Goal: Task Accomplishment & Management: Complete application form

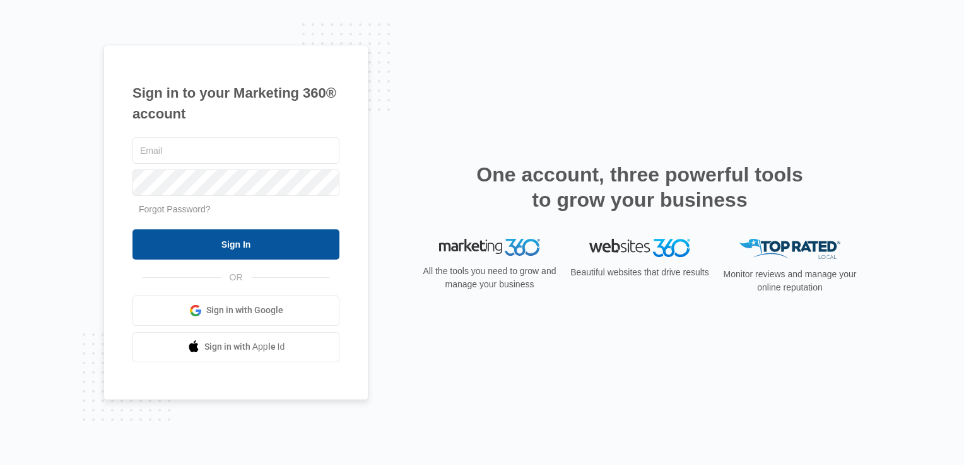
type input "[EMAIL_ADDRESS][DOMAIN_NAME]"
click at [251, 238] on input "Sign In" at bounding box center [235, 245] width 207 height 30
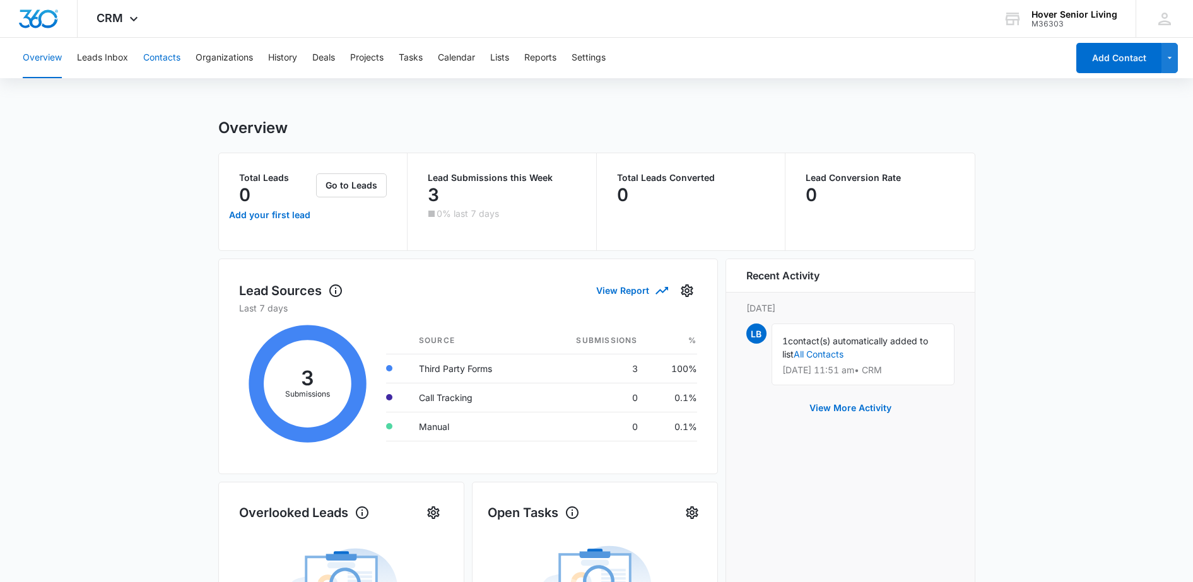
click at [168, 52] on button "Contacts" at bounding box center [161, 58] width 37 height 40
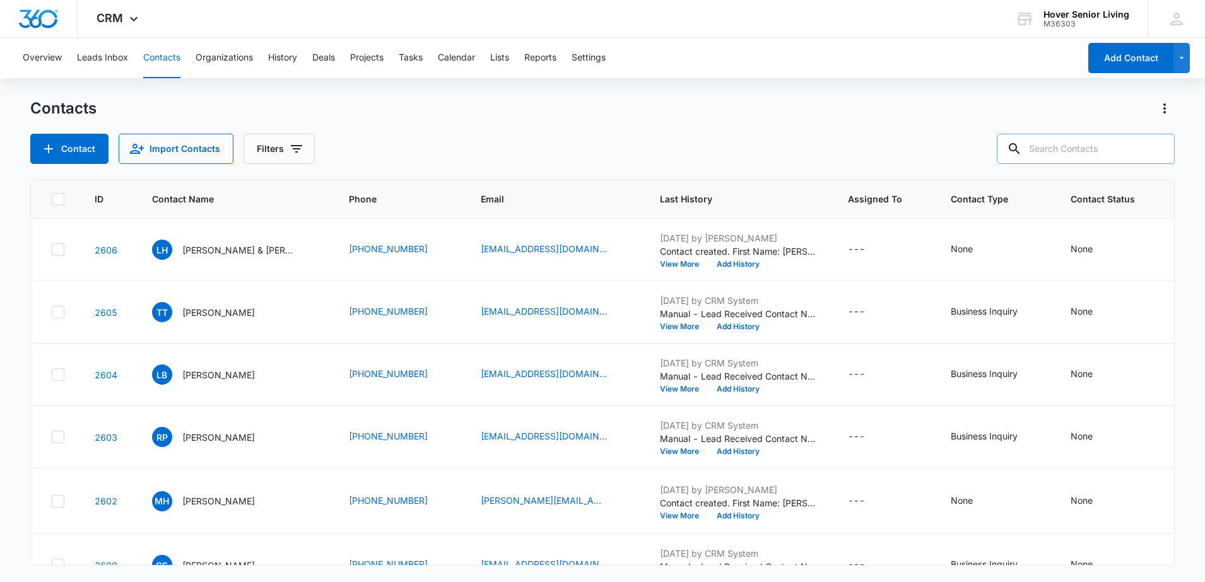
click at [1062, 154] on input "text" at bounding box center [1086, 149] width 178 height 30
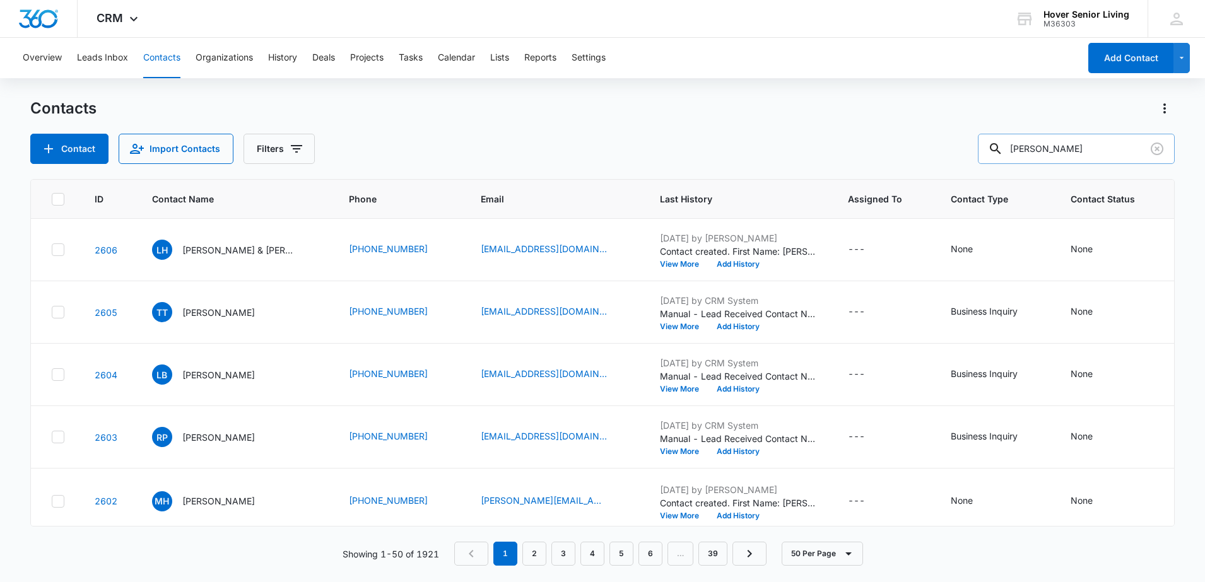
type input "dunn"
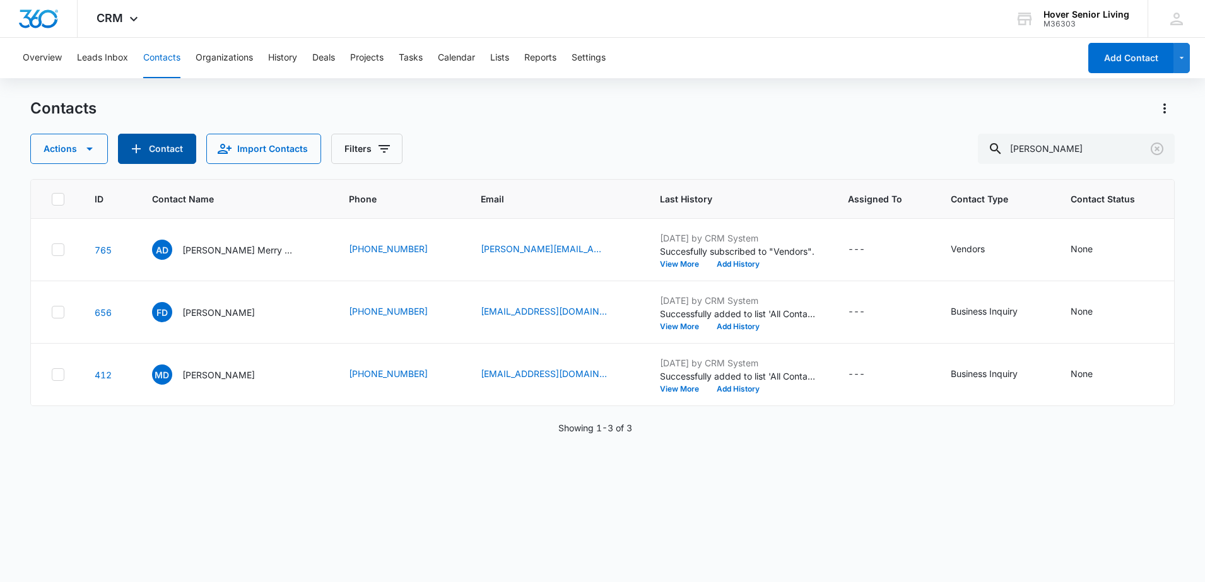
click at [140, 154] on icon "Add Contact" at bounding box center [136, 148] width 15 height 15
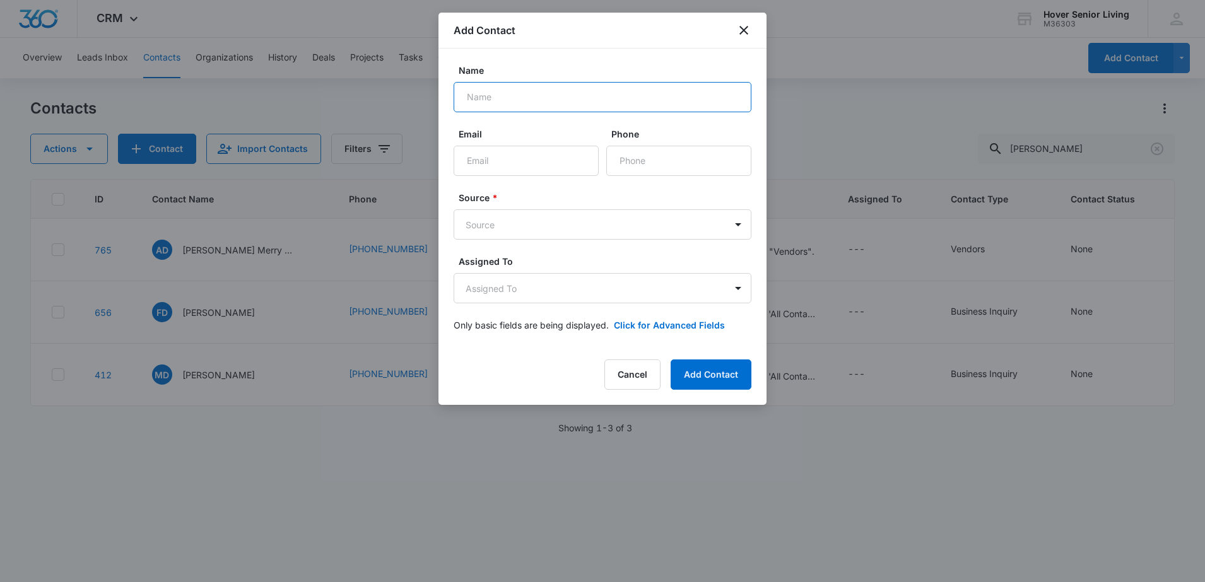
drag, startPoint x: 561, startPoint y: 93, endPoint x: 561, endPoint y: 66, distance: 27.1
click at [561, 76] on div "Name" at bounding box center [602, 88] width 298 height 49
type input "Jessica Dunn"
type input "jdunn@allaboutseniorsinc.net"
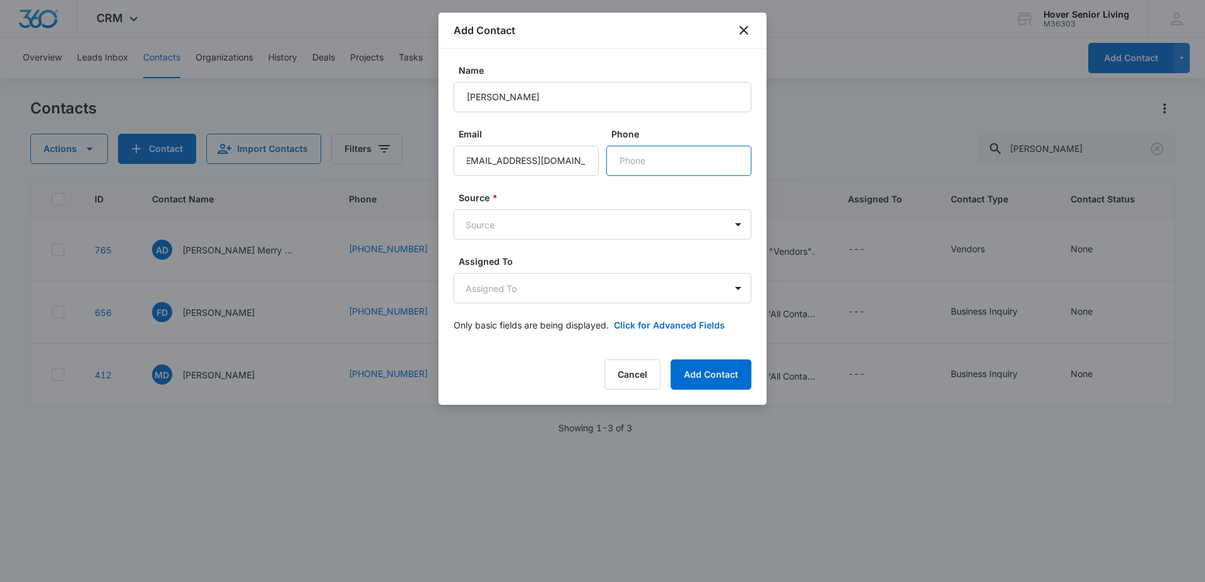
scroll to position [0, 0]
click at [575, 58] on div "Name Jessica Dunn Email jdunn@allaboutseniorsinc.net Phone Source * Source Assi…" at bounding box center [602, 198] width 328 height 298
click at [665, 144] on div "Phone" at bounding box center [678, 151] width 145 height 49
click at [667, 156] on input "Phone" at bounding box center [678, 161] width 145 height 30
type input "6"
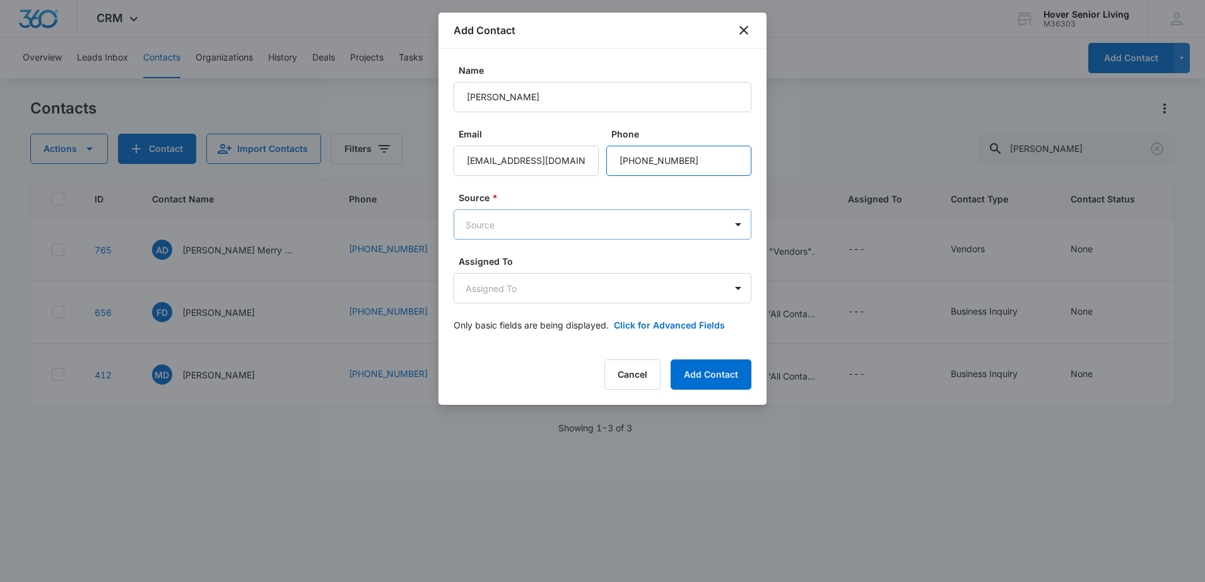
type input "(720) 352-1393"
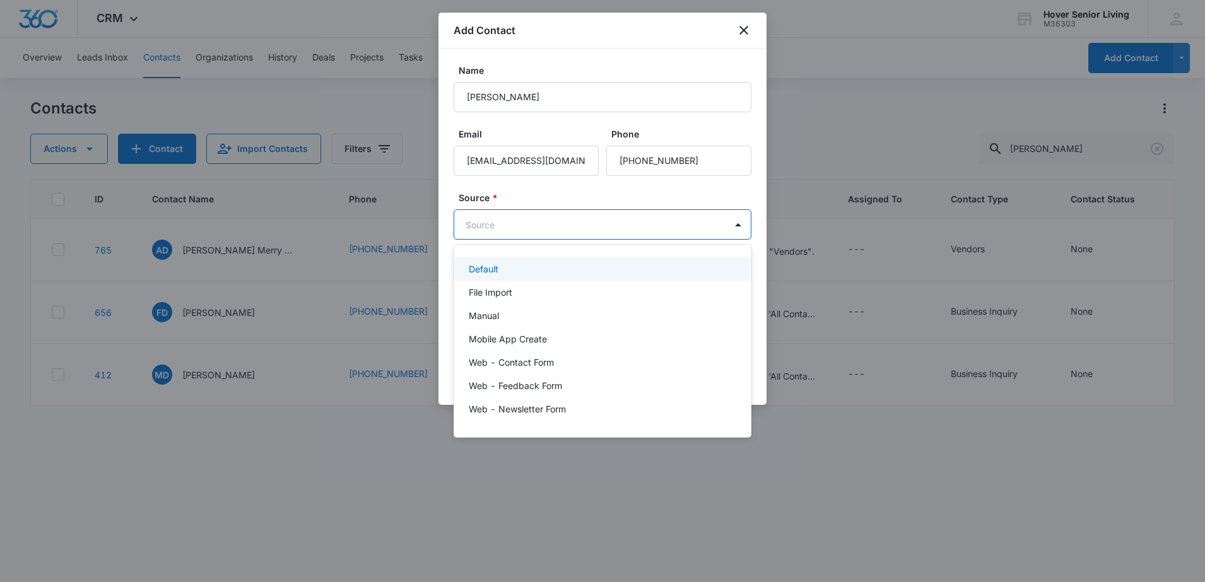
click at [640, 231] on body "CRM Apps Reputation Forms CRM Email Social POS Content Ads Intelligence Files B…" at bounding box center [602, 291] width 1205 height 582
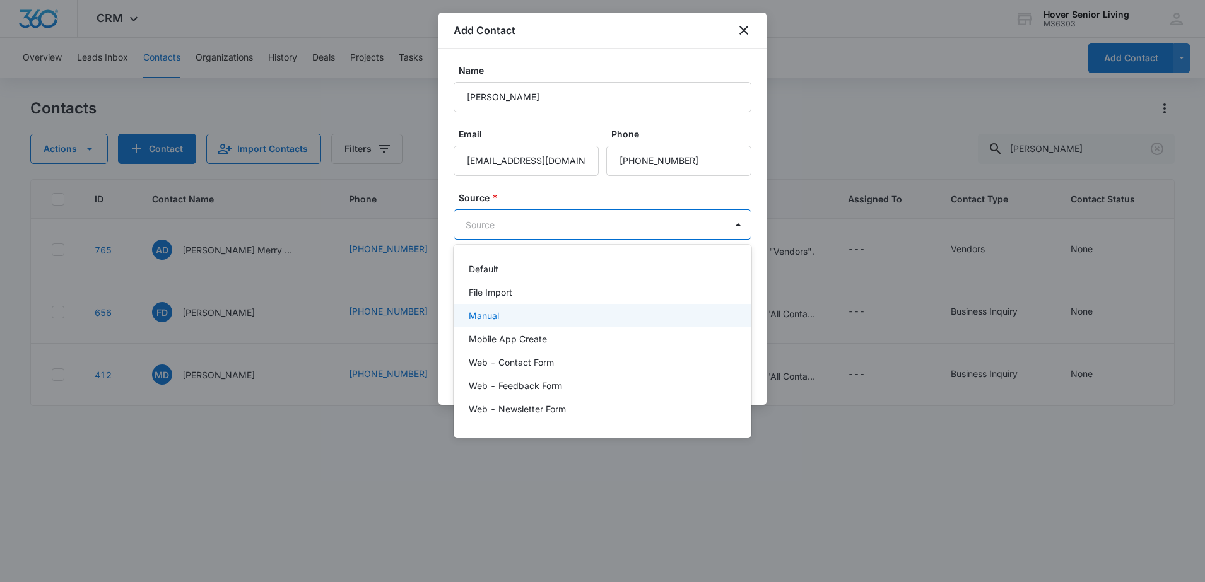
click at [548, 321] on div "Manual" at bounding box center [601, 315] width 265 height 13
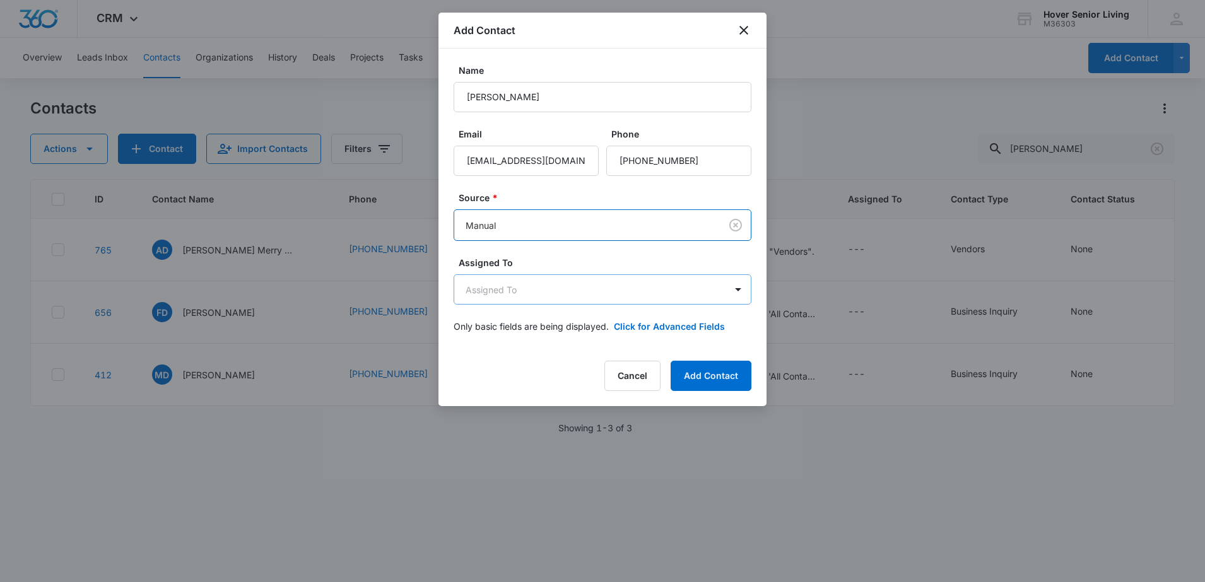
click at [587, 291] on body "CRM Apps Reputation Forms CRM Email Social POS Content Ads Intelligence Files B…" at bounding box center [602, 291] width 1205 height 582
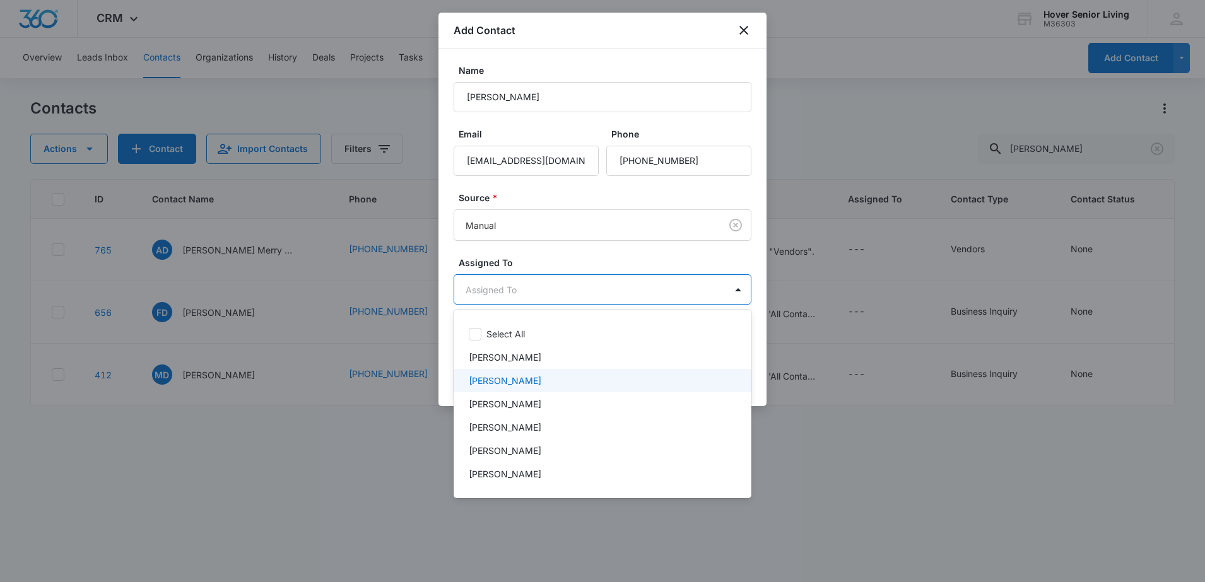
click at [631, 238] on div at bounding box center [602, 291] width 1205 height 582
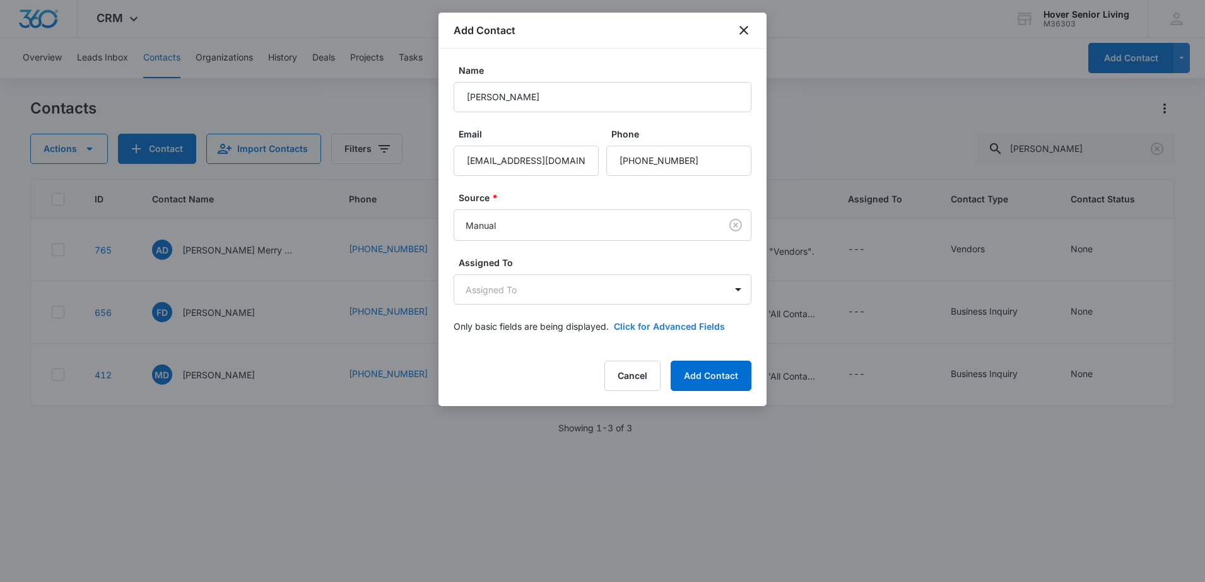
click at [636, 331] on button "Click for Advanced Fields" at bounding box center [669, 326] width 111 height 13
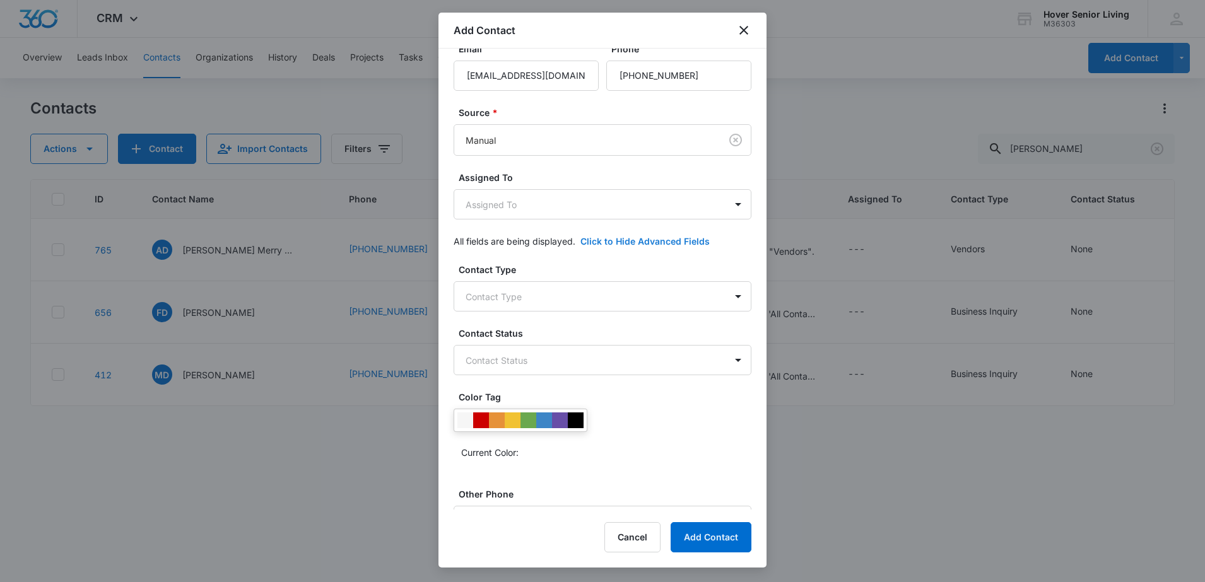
scroll to position [79, 0]
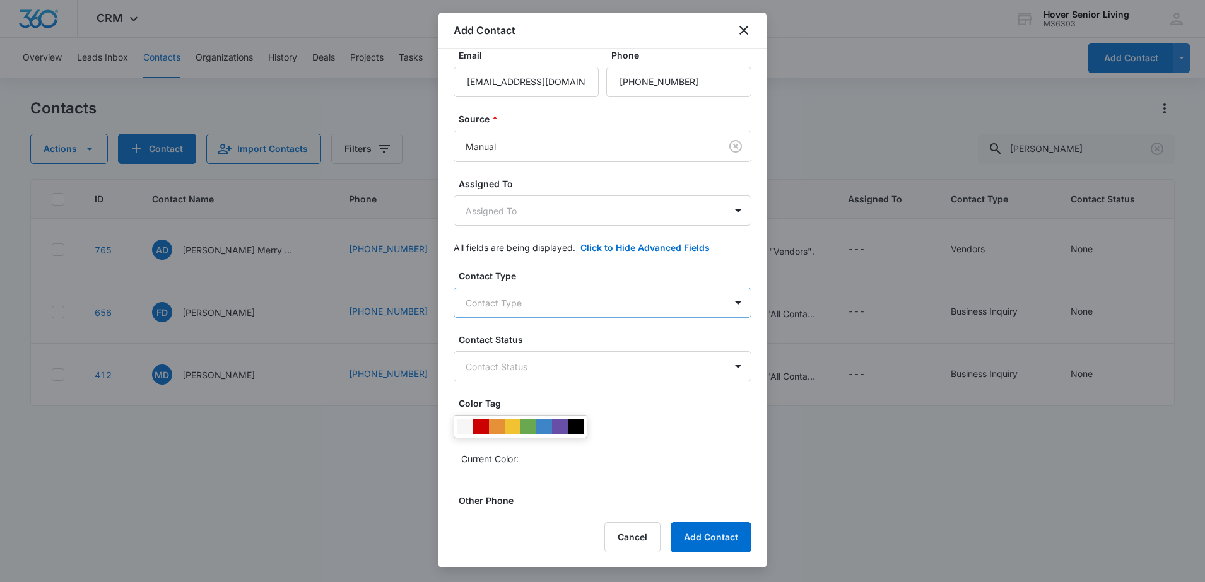
click at [585, 298] on body "CRM Apps Reputation Forms CRM Email Social POS Content Ads Intelligence Files B…" at bounding box center [602, 291] width 1205 height 582
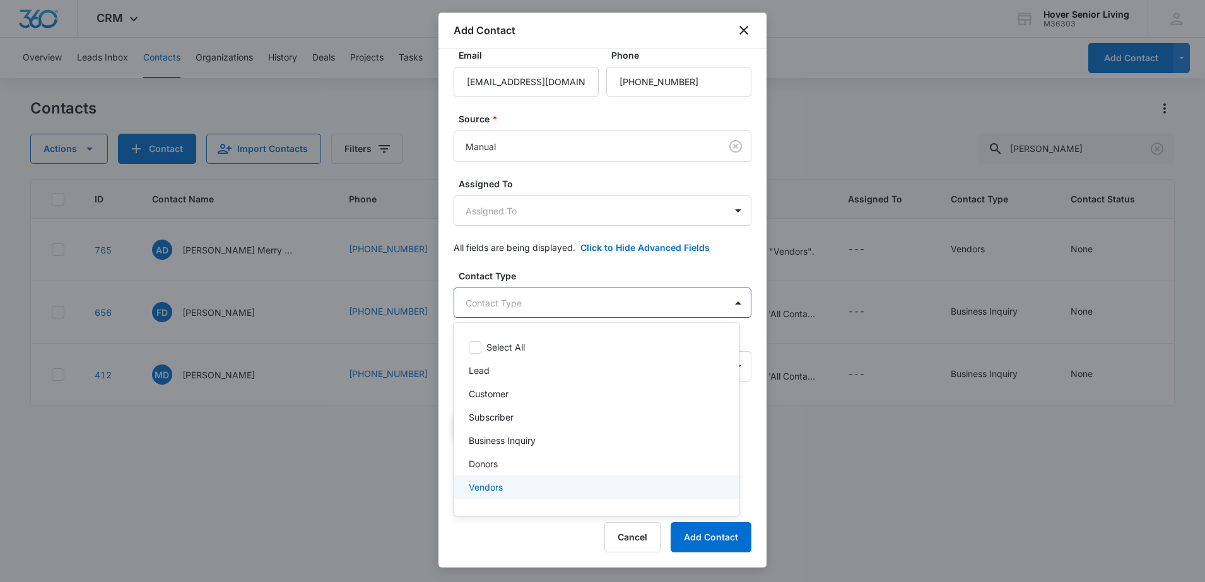
click at [539, 488] on div "Vendors" at bounding box center [595, 487] width 253 height 13
click at [725, 243] on div at bounding box center [602, 291] width 1205 height 582
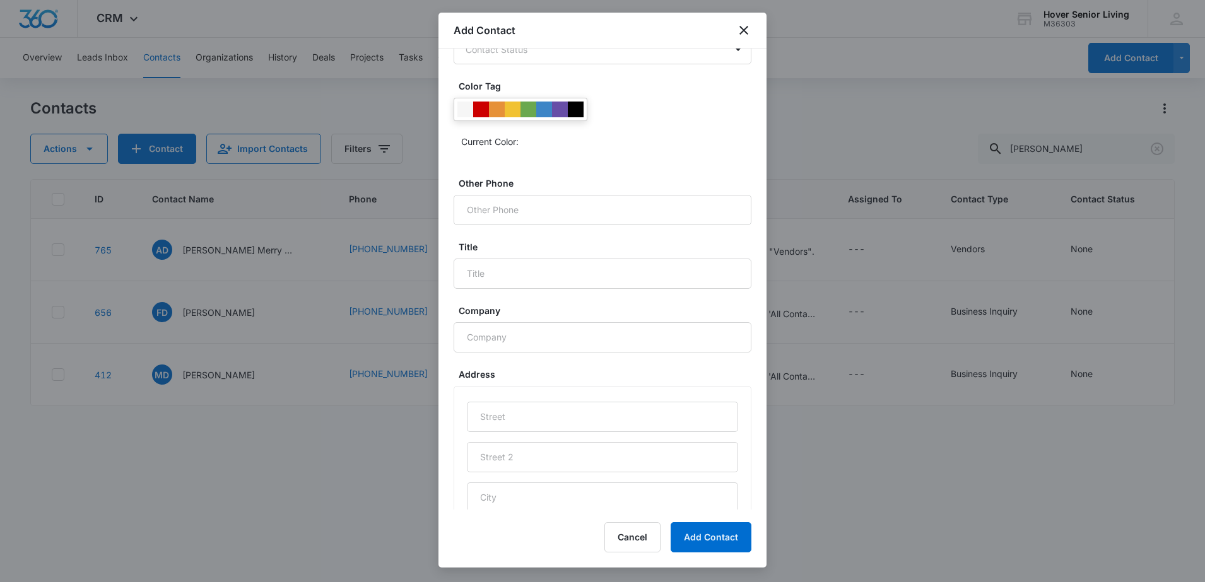
scroll to position [411, 0]
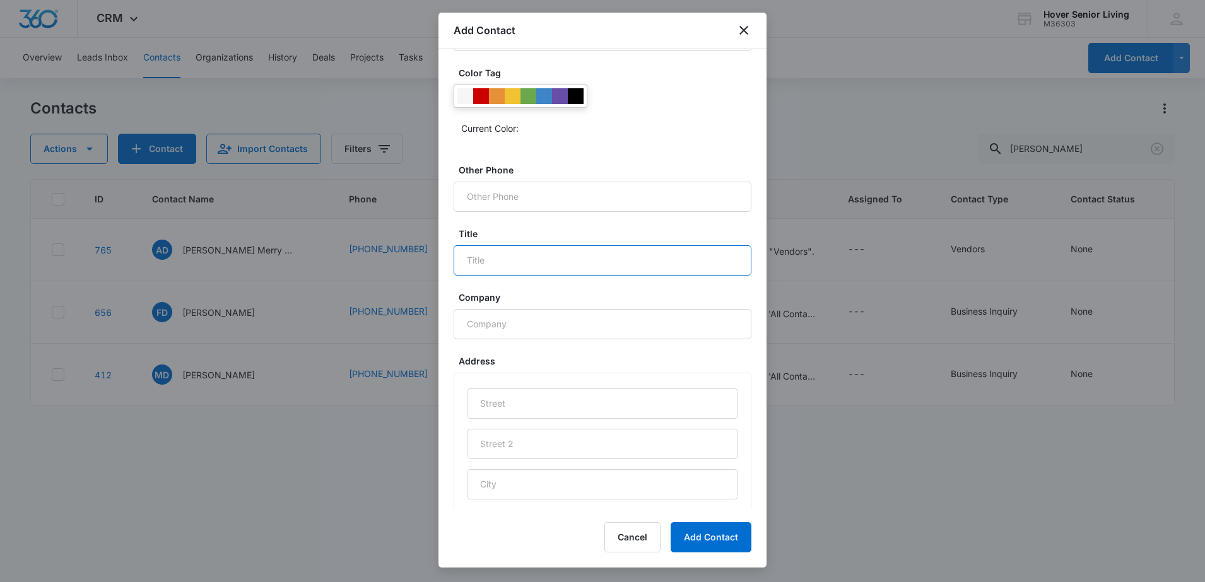
click at [544, 265] on input "Title" at bounding box center [602, 260] width 298 height 30
type input "Community Advisor"
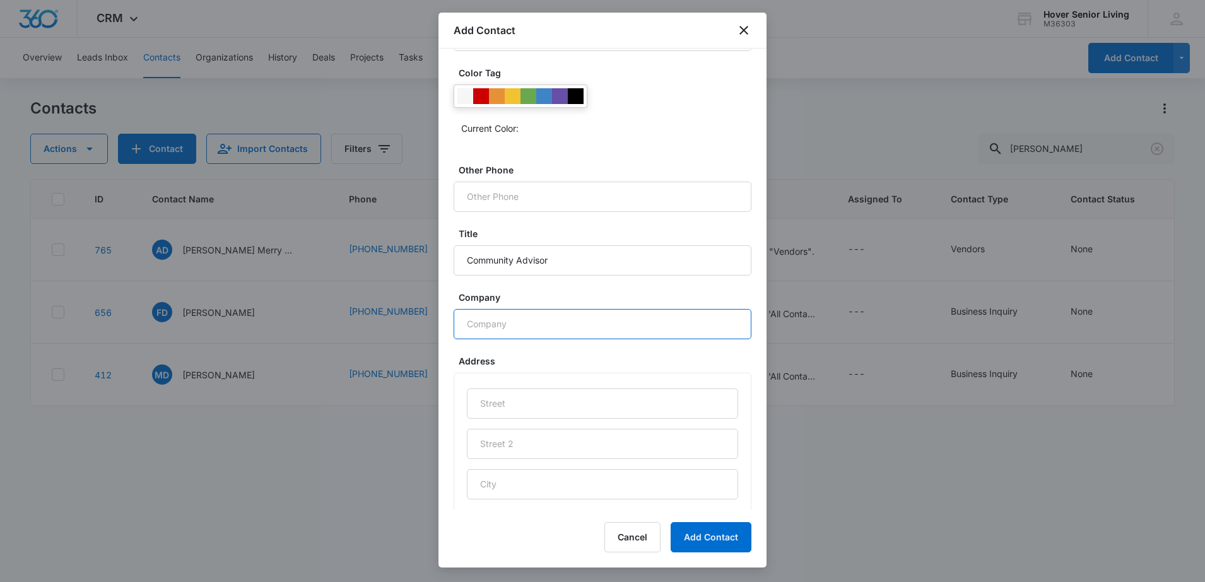
click at [502, 333] on input "Company" at bounding box center [602, 324] width 298 height 30
type input "All About Seniors"
type input "PO BOX 33793"
type input "Denver"
type input "CO"
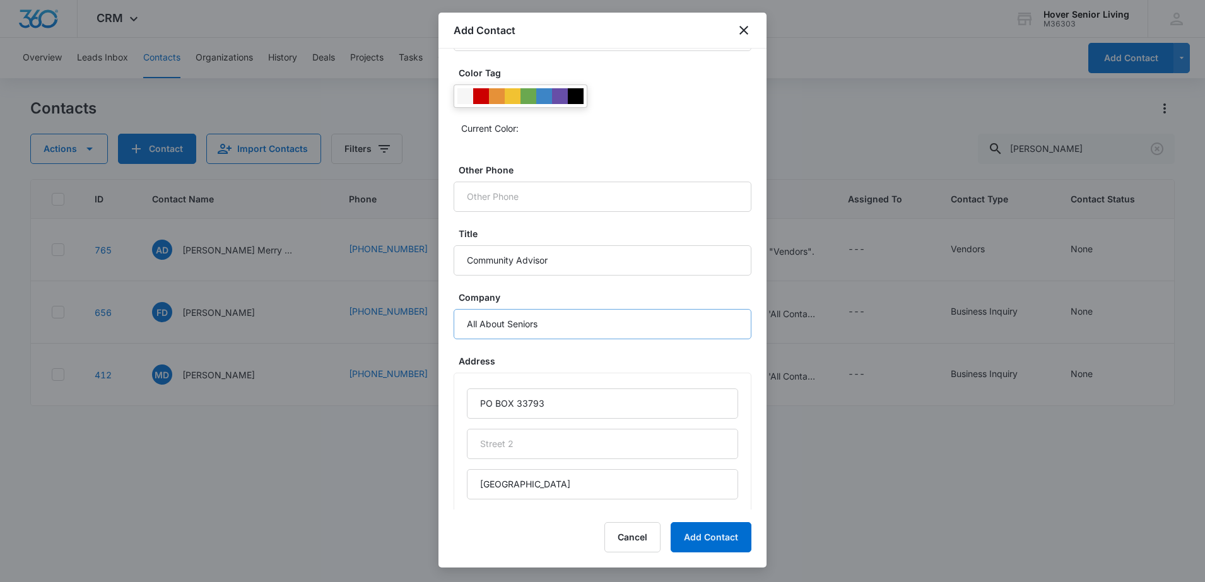
type input "80233"
type input "United States"
click at [708, 546] on button "Add Contact" at bounding box center [710, 537] width 81 height 30
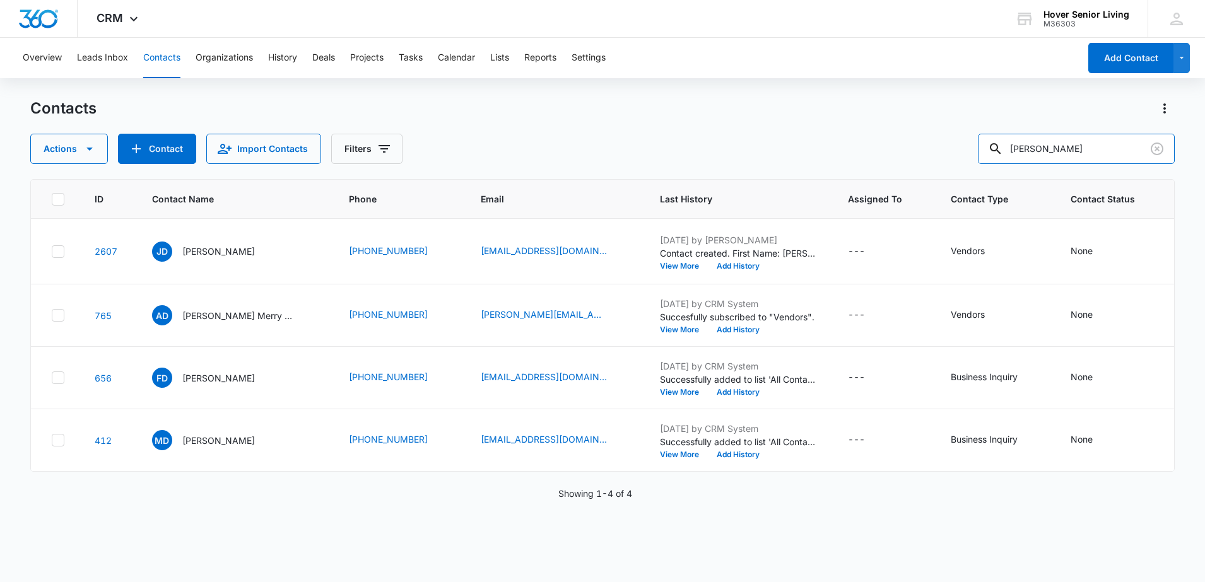
drag, startPoint x: 1075, startPoint y: 150, endPoint x: 908, endPoint y: 115, distance: 170.7
click at [908, 115] on div "Contacts Actions Contact Import Contacts Filters dunn" at bounding box center [602, 131] width 1145 height 66
type input "kris"
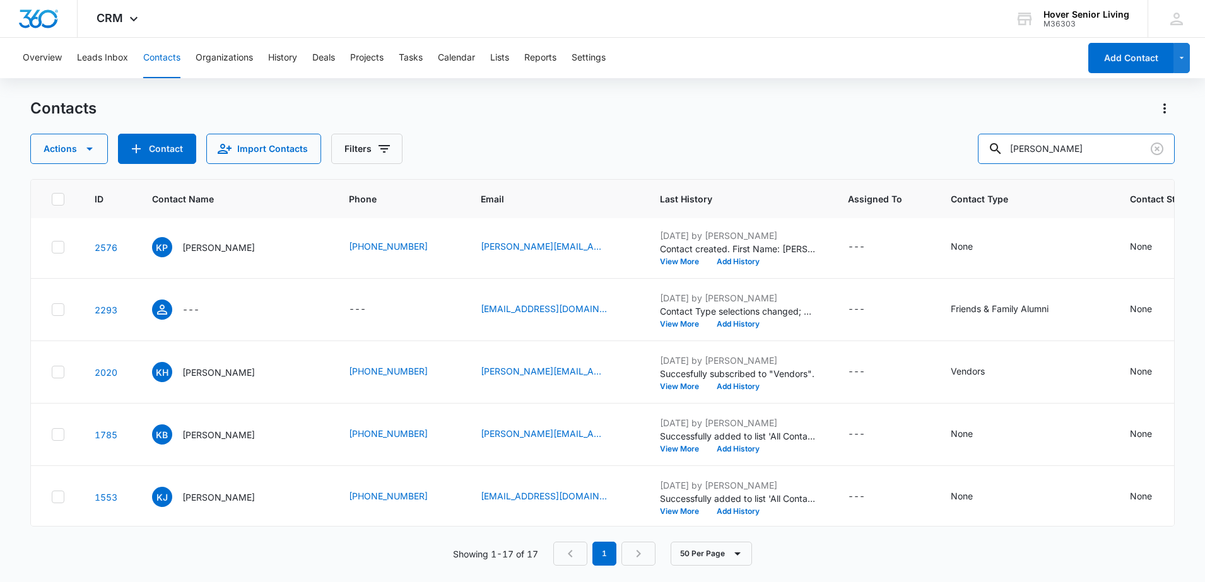
scroll to position [0, 0]
click at [174, 149] on button "Contact" at bounding box center [157, 149] width 78 height 30
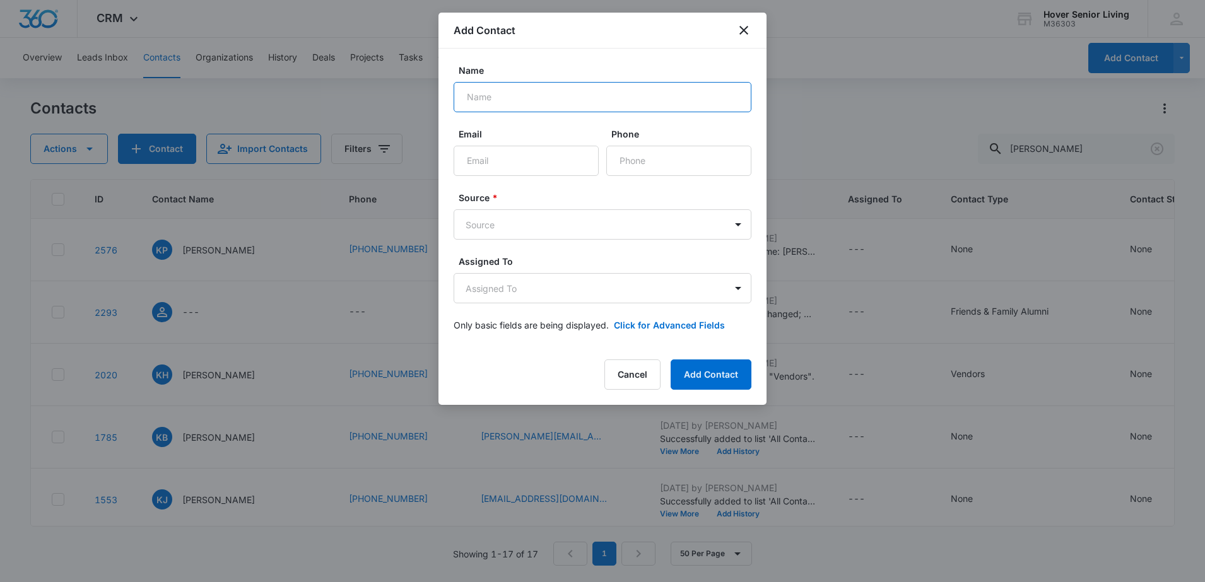
click at [484, 97] on input "Name" at bounding box center [602, 97] width 298 height 30
type input "Kris McKernan"
type input "kris@tobinad"
click at [484, 97] on input "Kris McKernan" at bounding box center [602, 97] width 298 height 30
type input "Kris McKernan"
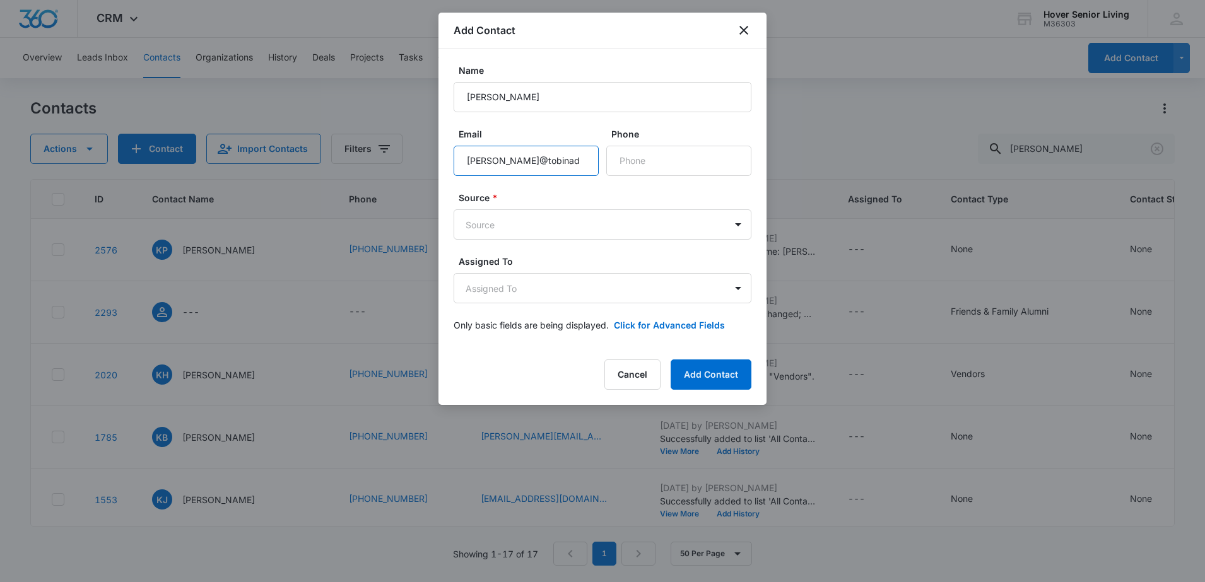
click at [535, 170] on input "kris@tobinad" at bounding box center [525, 161] width 145 height 30
type input "kris@tobinadvocacy.com"
type input "(720) 545-6179"
click at [558, 222] on body "CRM Apps Reputation Forms CRM Email Social POS Content Ads Intelligence Files B…" at bounding box center [602, 291] width 1205 height 582
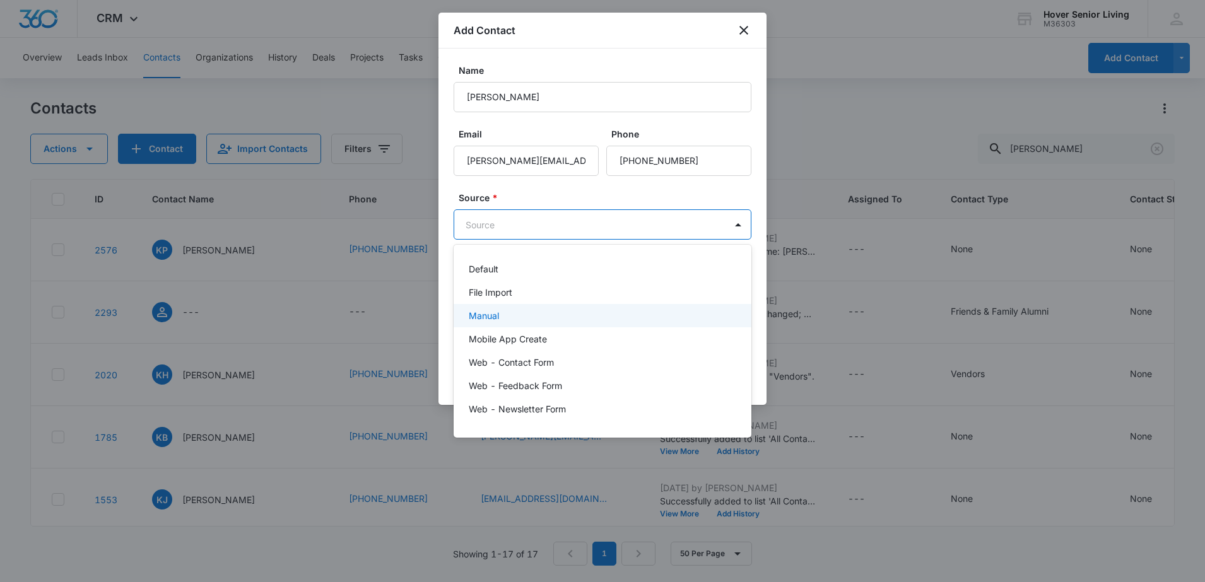
drag, startPoint x: 544, startPoint y: 315, endPoint x: 550, endPoint y: 309, distance: 8.5
click at [550, 309] on div "Manual" at bounding box center [601, 315] width 265 height 13
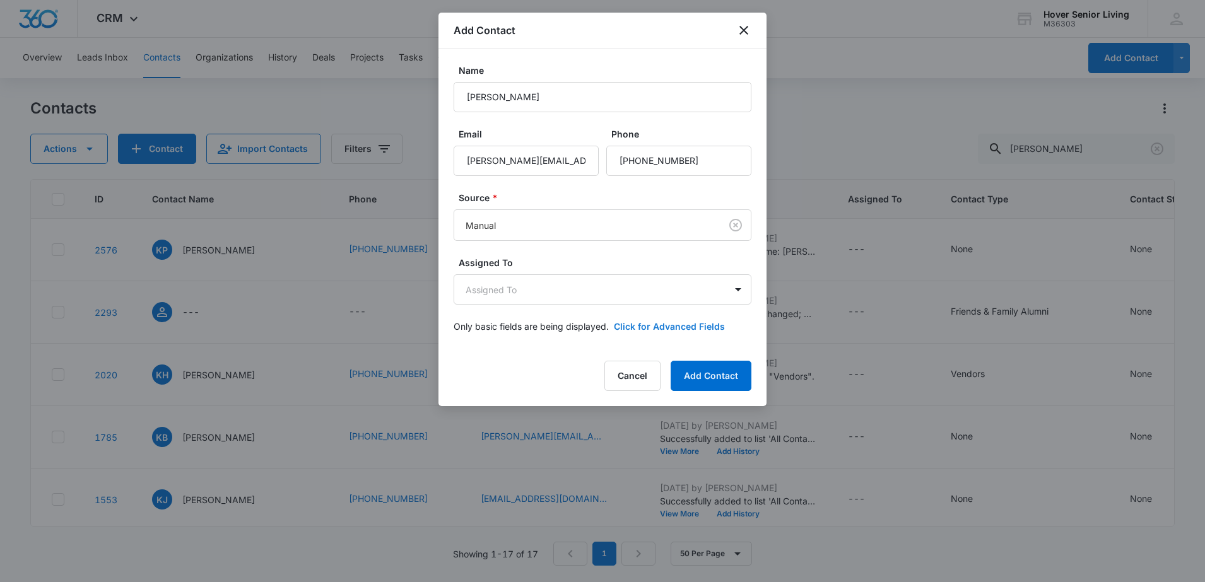
click at [699, 329] on button "Click for Advanced Fields" at bounding box center [669, 326] width 111 height 13
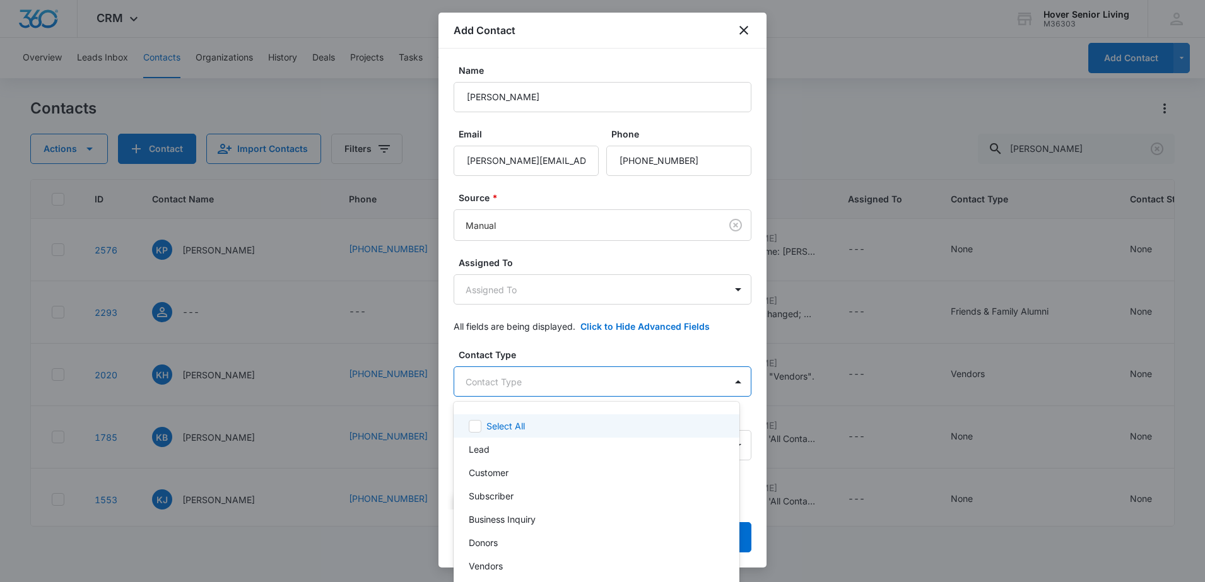
click at [633, 380] on body "CRM Apps Reputation Forms CRM Email Social POS Content Ads Intelligence Files B…" at bounding box center [602, 291] width 1205 height 582
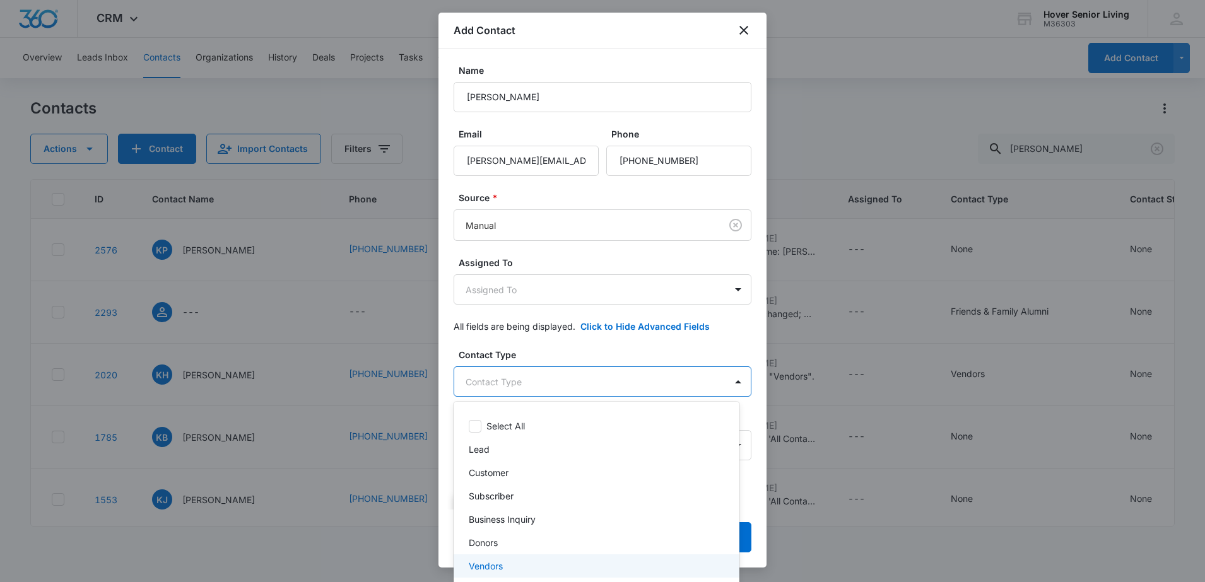
click at [544, 563] on div "Vendors" at bounding box center [595, 565] width 253 height 13
drag, startPoint x: 766, startPoint y: 240, endPoint x: 756, endPoint y: 298, distance: 59.4
click at [758, 302] on div at bounding box center [602, 291] width 1205 height 582
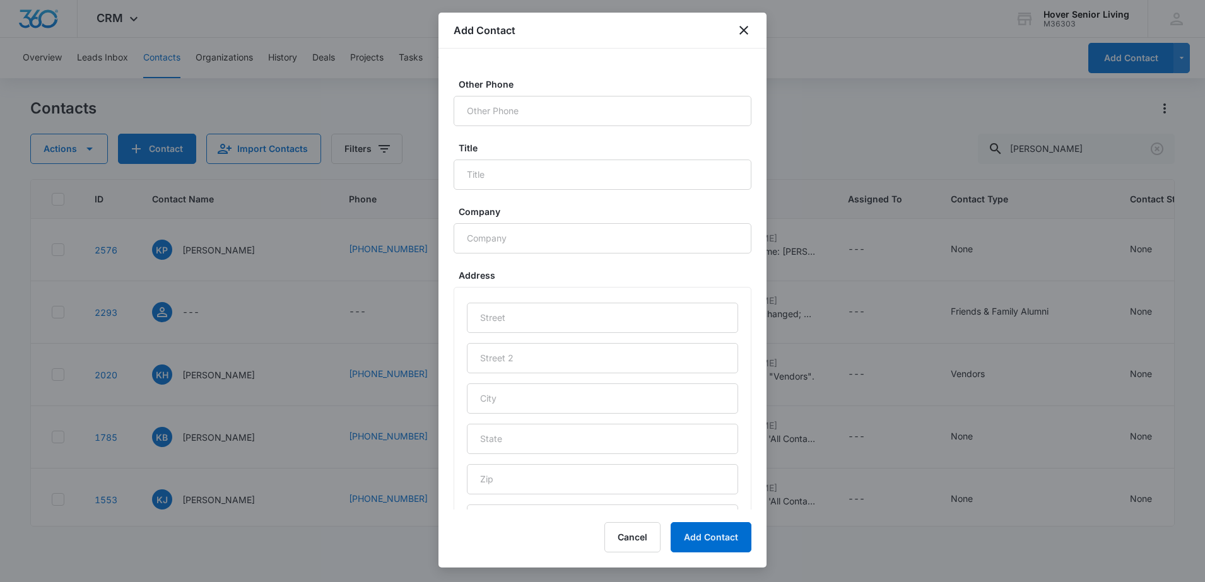
scroll to position [498, 0]
click at [567, 164] on input "Title" at bounding box center [602, 173] width 298 height 30
type input "Care Manager"
click at [588, 329] on input "text" at bounding box center [602, 316] width 271 height 30
click at [612, 119] on input "Other Phone" at bounding box center [602, 110] width 298 height 30
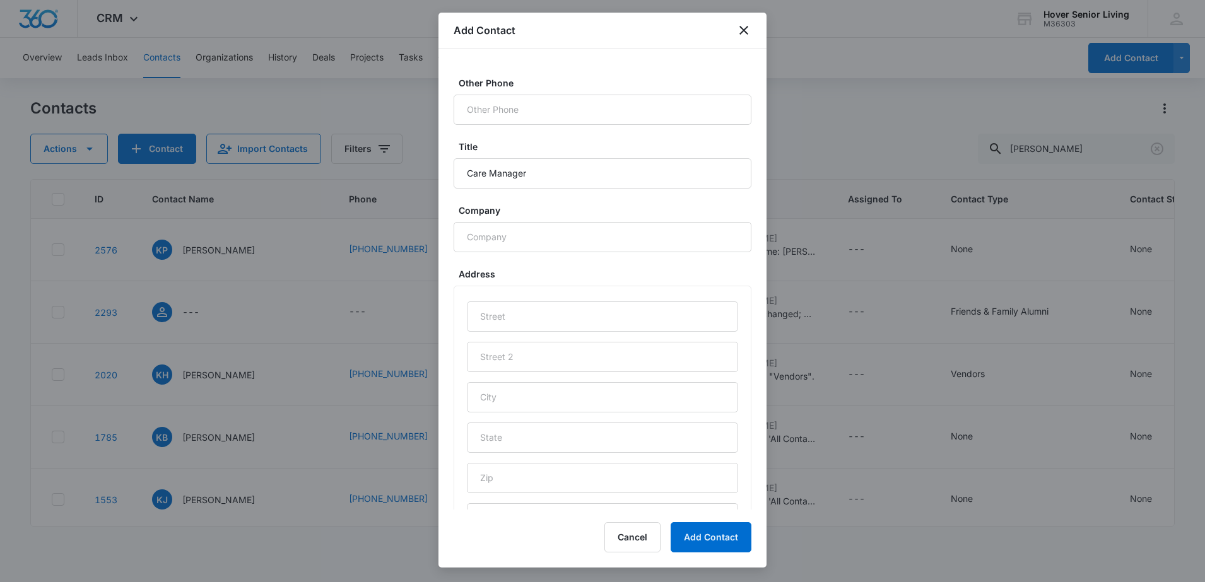
click at [735, 362] on div at bounding box center [602, 415] width 298 height 259
click at [558, 246] on input "Company" at bounding box center [602, 237] width 298 height 30
type input "Tobin Advocacy. LLC"
click at [732, 541] on button "Add Contact" at bounding box center [710, 537] width 81 height 30
